Goal: Task Accomplishment & Management: Complete application form

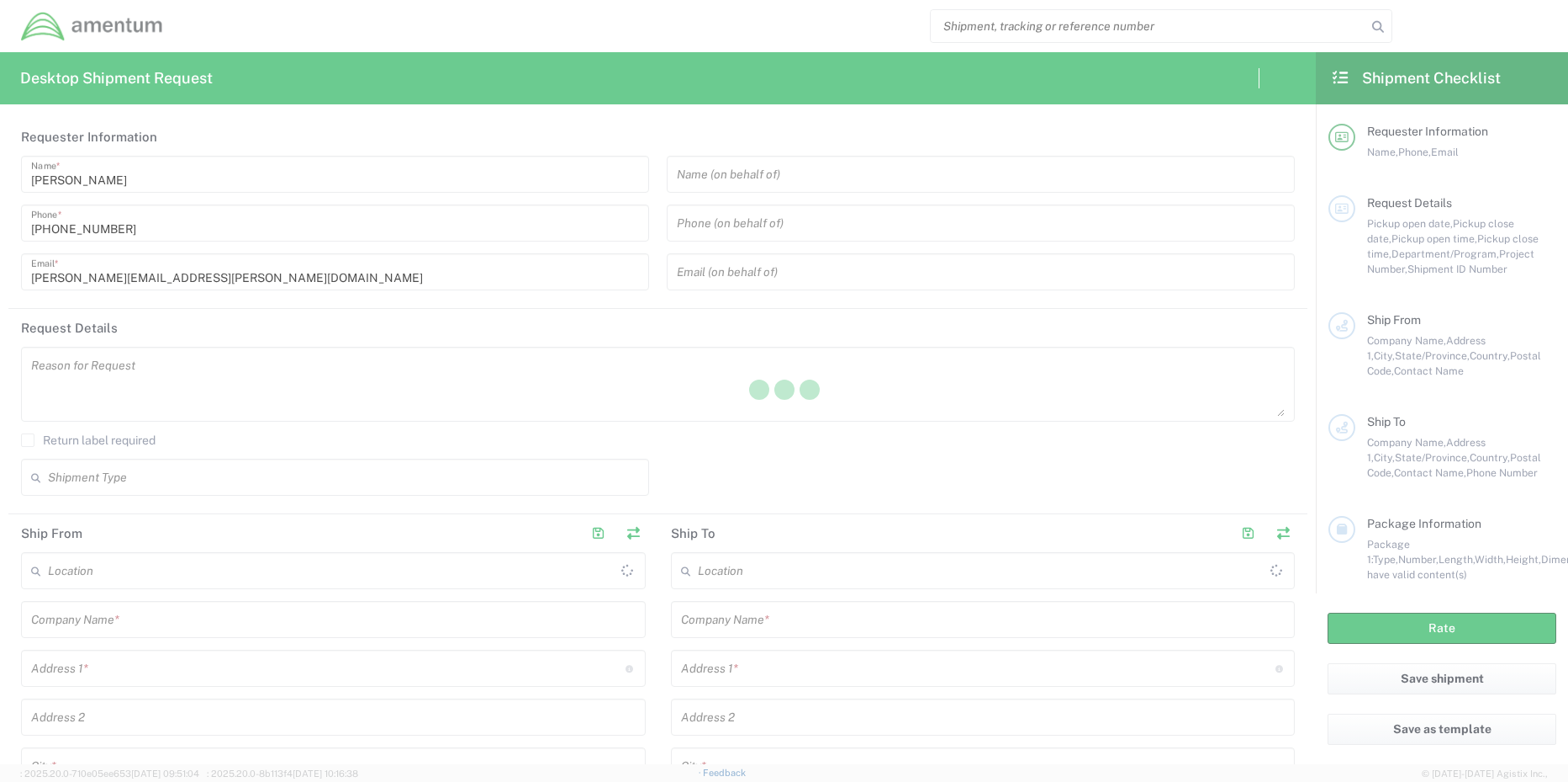
type input "[GEOGRAPHIC_DATA]"
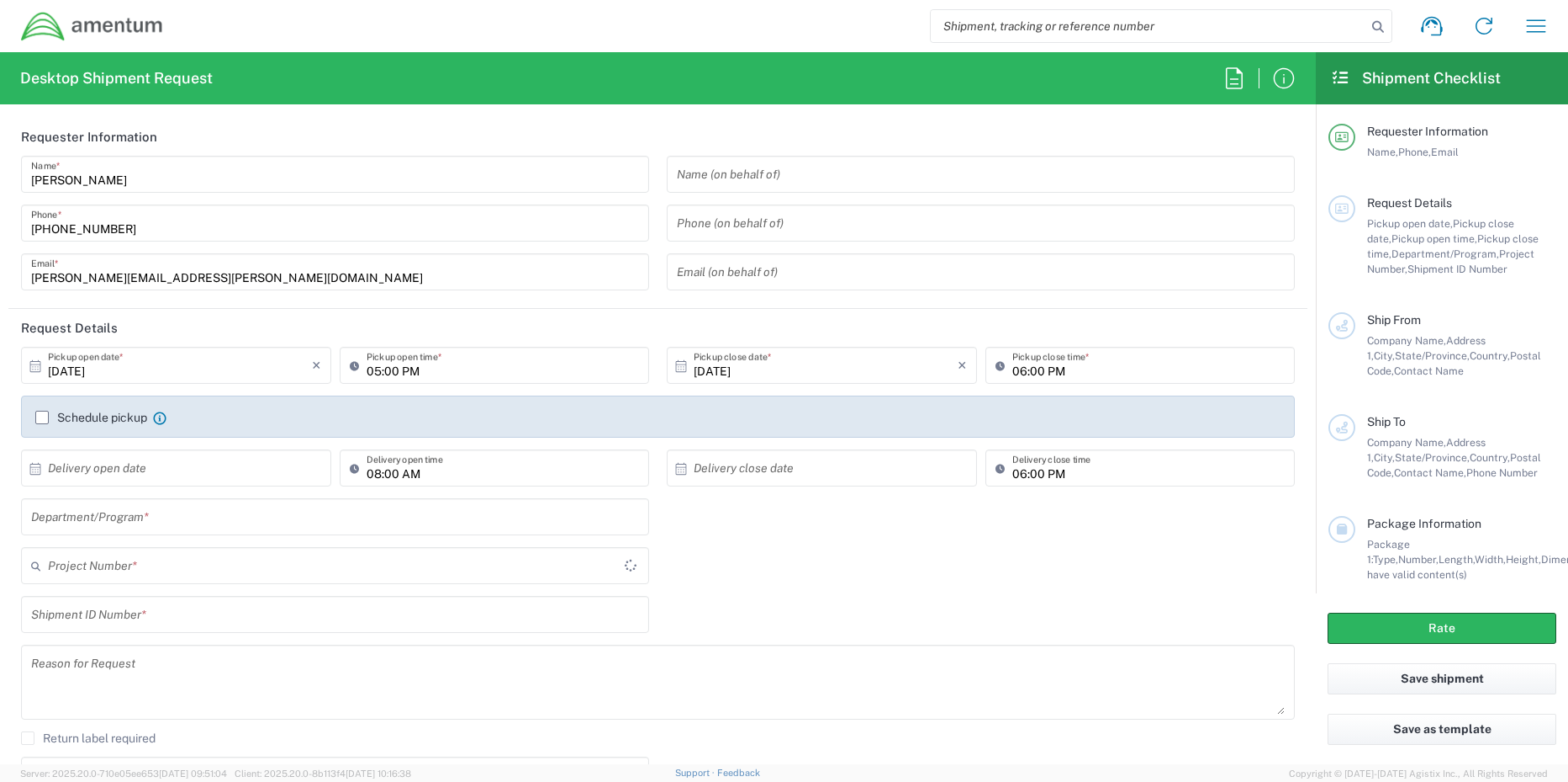
type input "TACLS"
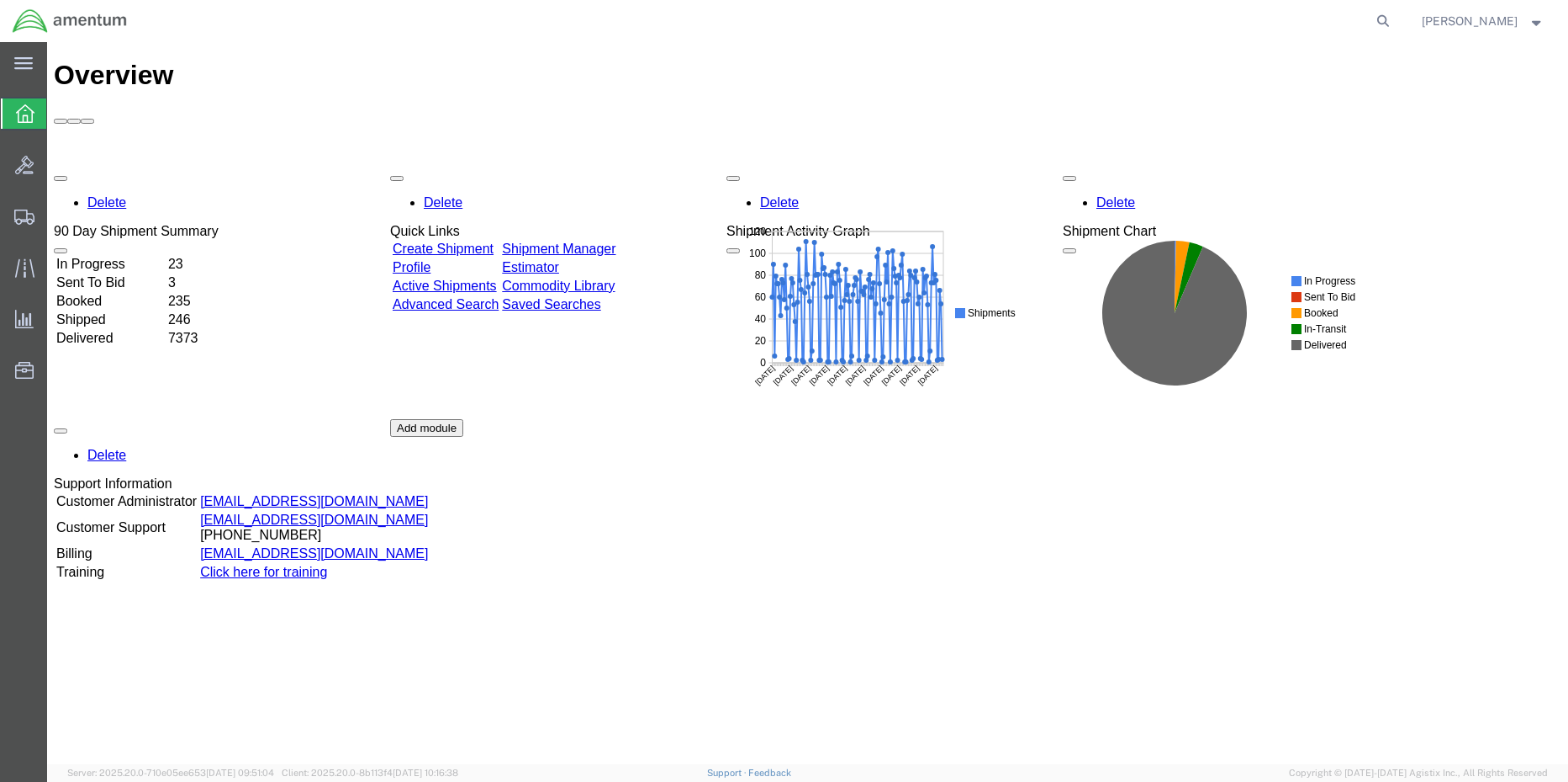
click at [626, 167] on div "Delete 90 Day Shipment Summary In Progress 23 Sent To Bid 3 Booked 235 Shipped …" at bounding box center [807, 419] width 1508 height 504
click at [621, 167] on div "Delete 90 Day Shipment Summary In Progress 23 Sent To Bid 3 Booked 235 Shipped …" at bounding box center [807, 419] width 1508 height 504
click at [622, 167] on div "Delete 90 Day Shipment Summary In Progress 23 Sent To Bid 3 Booked 235 Shipped …" at bounding box center [807, 419] width 1508 height 504
click at [615, 242] on link "Shipment Manager" at bounding box center [559, 248] width 114 height 14
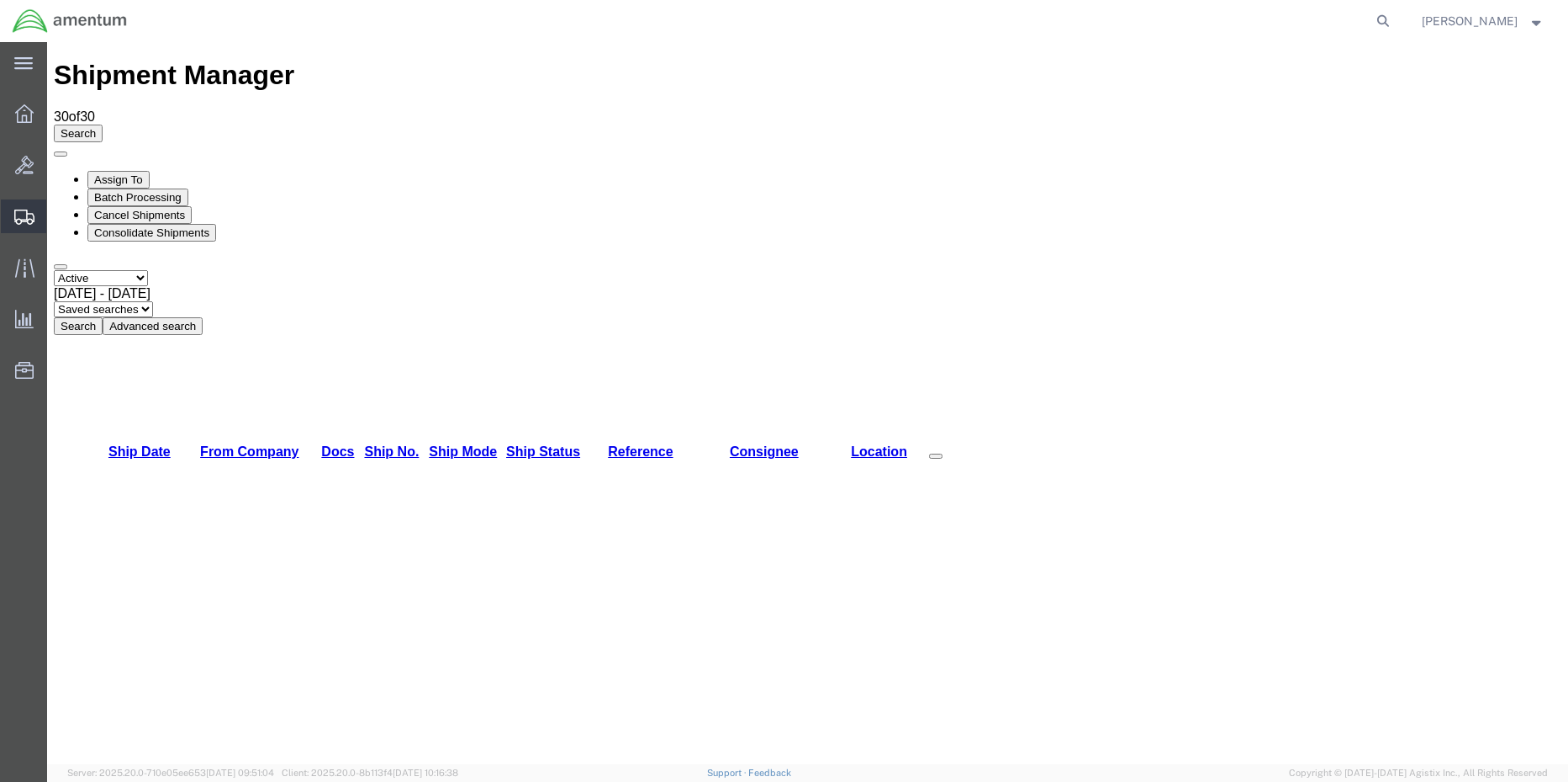
click at [0, 0] on span "Shipment Manager" at bounding box center [0, 0] width 0 height 0
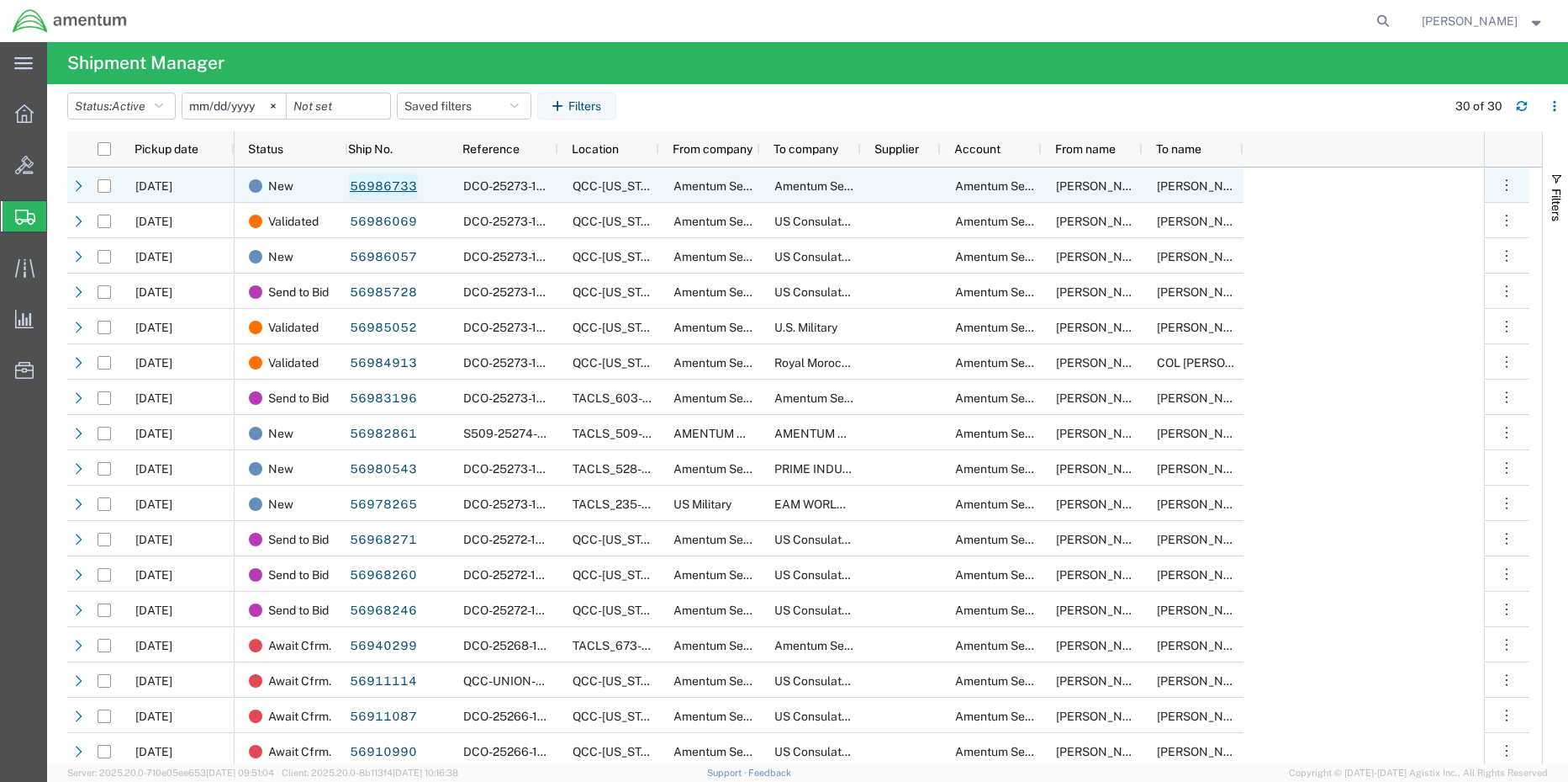
click at [365, 182] on link "56986733" at bounding box center [383, 186] width 69 height 27
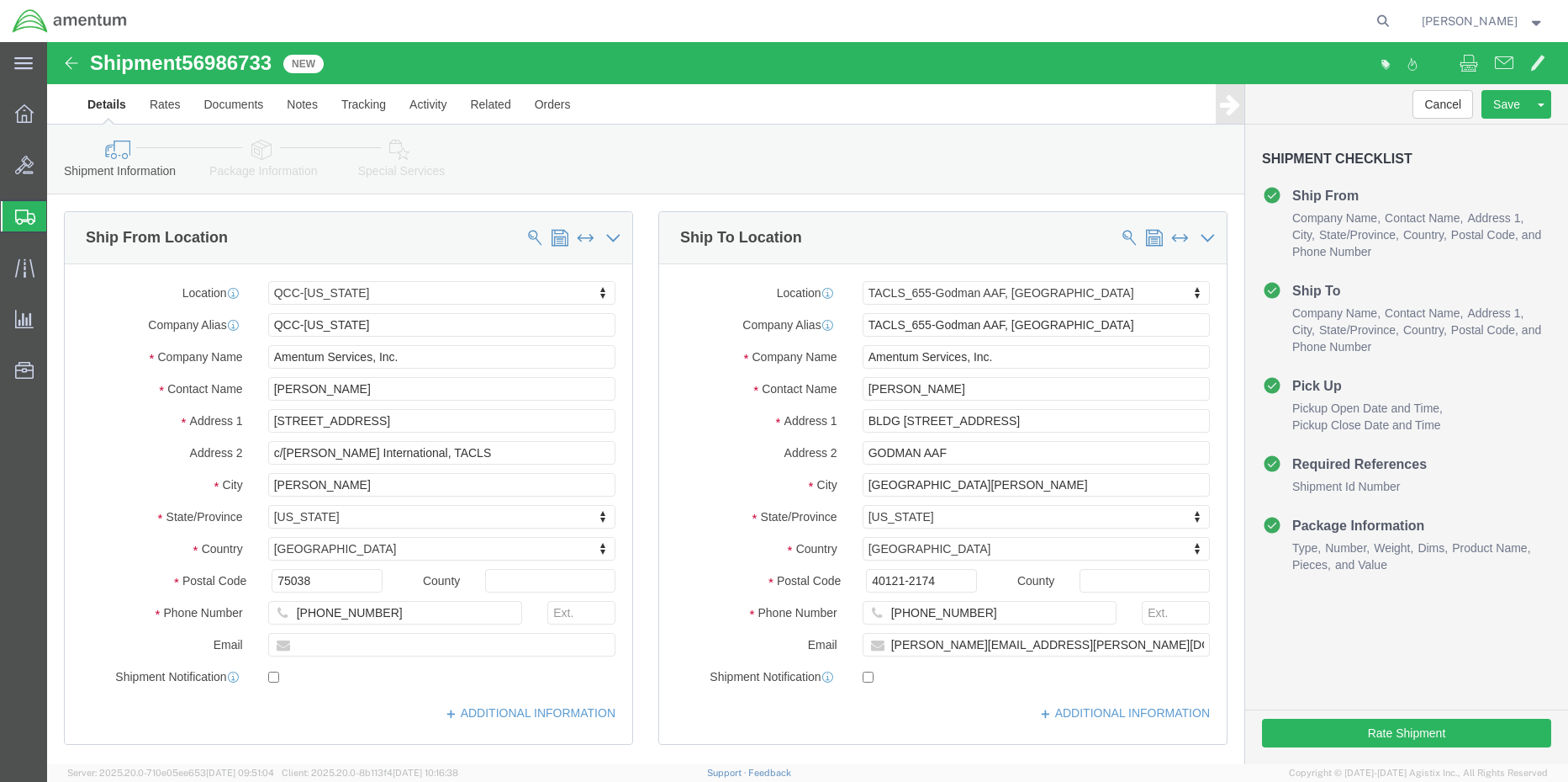
select select "42668"
select select "42727"
click button "Rate Shipment"
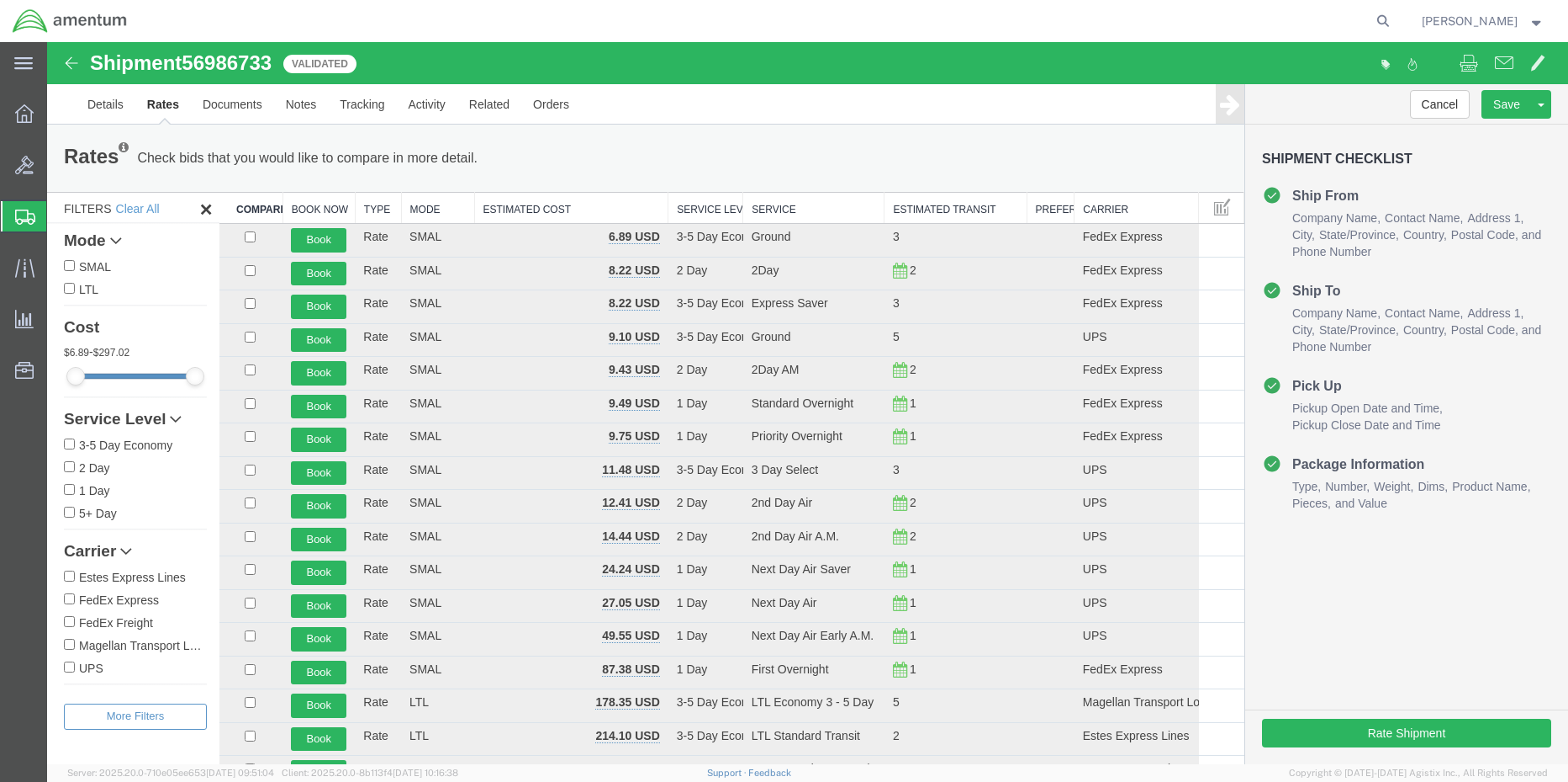
click at [70, 599] on input "FedEx Express" at bounding box center [70, 598] width 11 height 11
checkbox input "true"
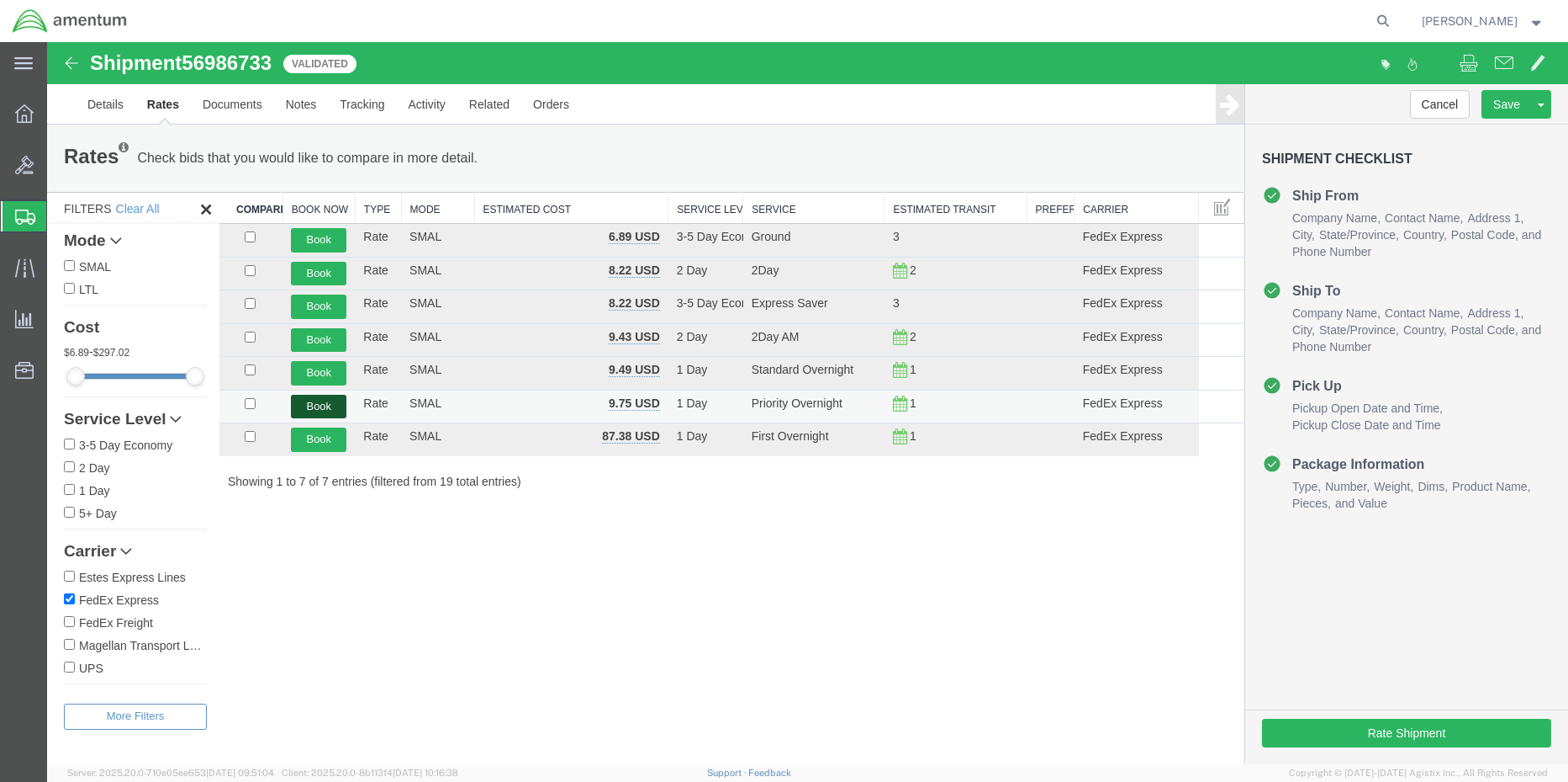
click at [312, 405] on button "Book" at bounding box center [318, 407] width 55 height 24
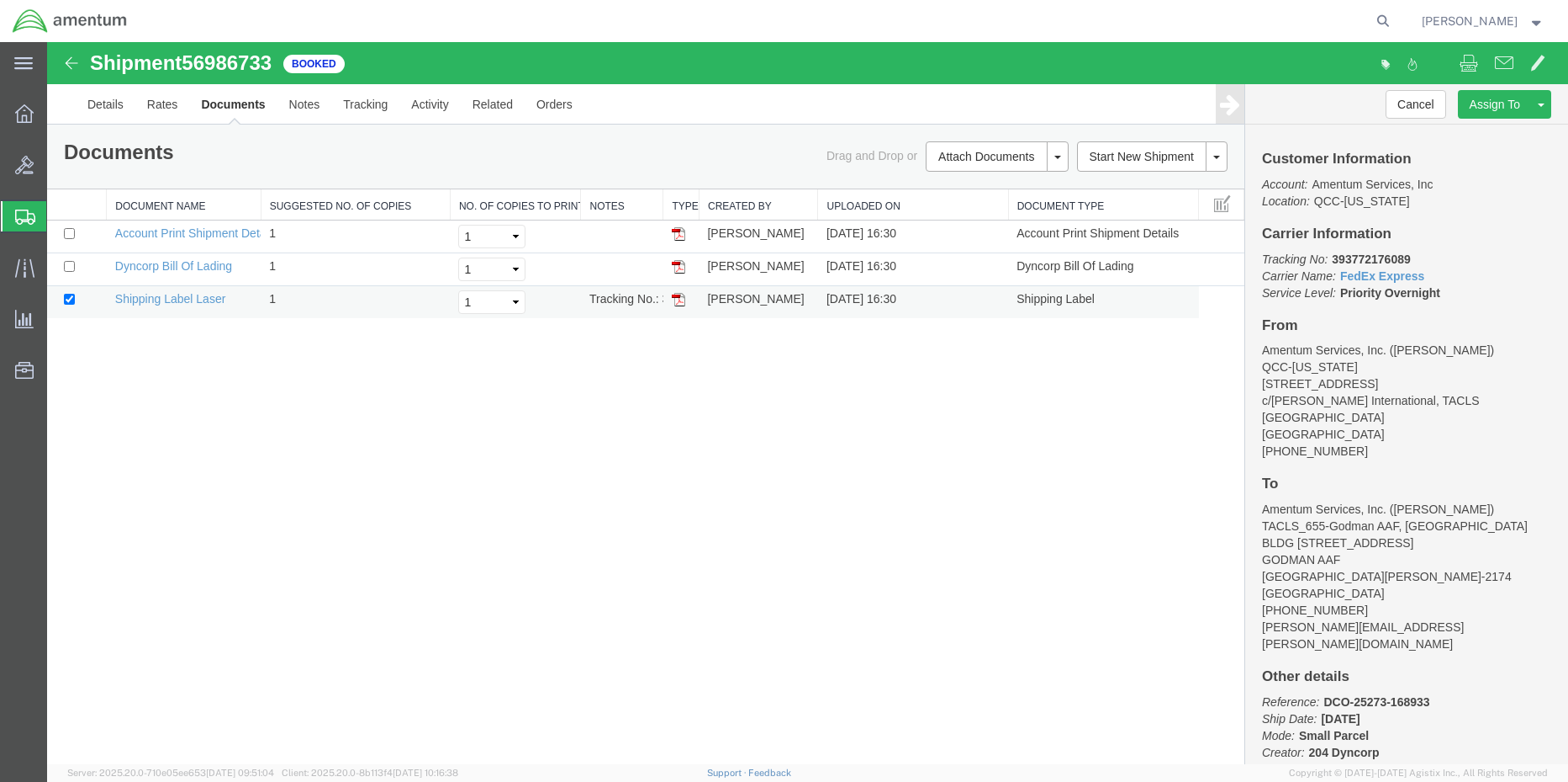
click at [679, 295] on img at bounding box center [678, 299] width 13 height 13
click at [1349, 254] on b "393772176089" at bounding box center [1370, 259] width 78 height 13
click at [1345, 254] on b "393772176089" at bounding box center [1370, 259] width 78 height 13
copy b "393772176089"
